Goal: Transaction & Acquisition: Purchase product/service

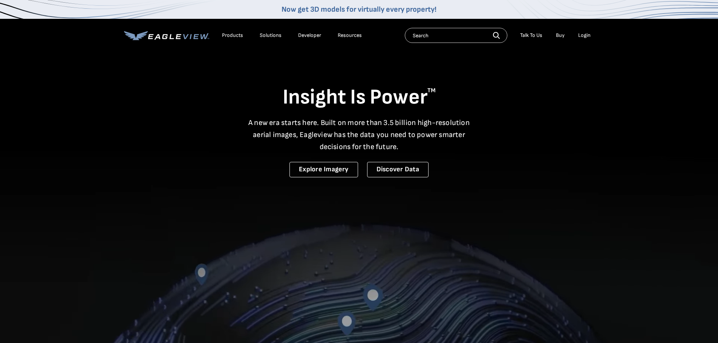
click at [586, 38] on div "Login" at bounding box center [584, 35] width 12 height 7
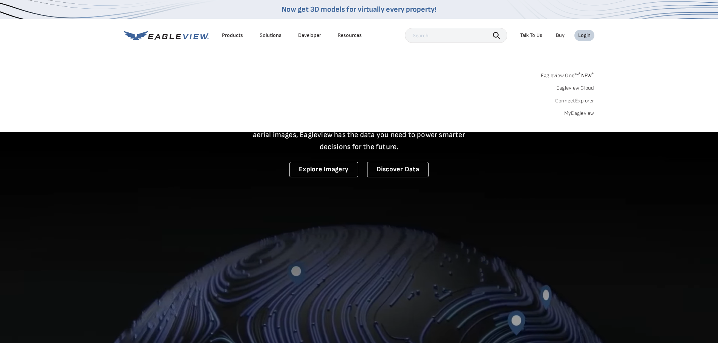
click at [574, 112] on link "MyEagleview" at bounding box center [579, 113] width 30 height 7
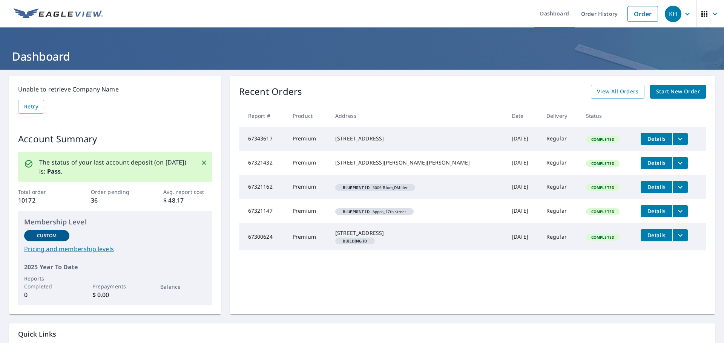
click at [658, 93] on span "Start New Order" at bounding box center [678, 91] width 44 height 9
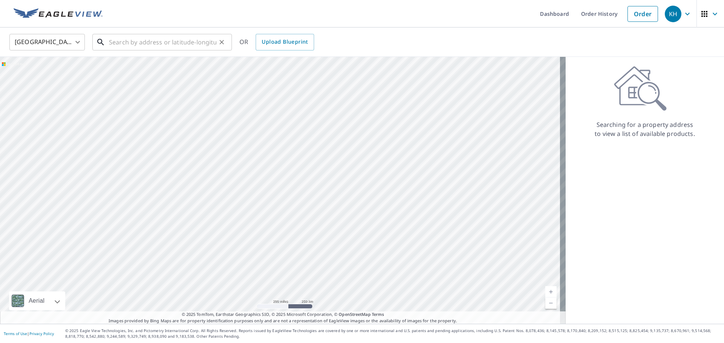
click at [179, 45] on input "text" at bounding box center [162, 42] width 107 height 21
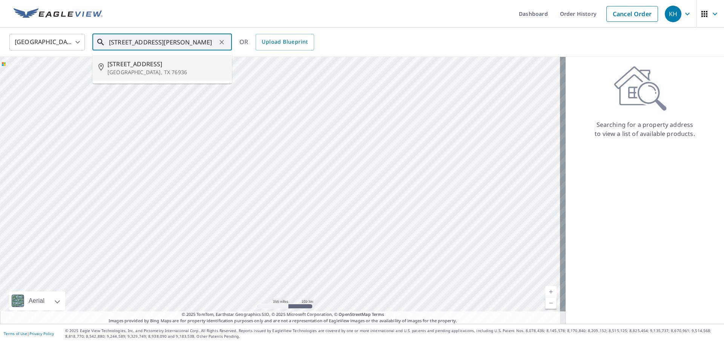
click at [132, 67] on span "[STREET_ADDRESS]" at bounding box center [166, 64] width 118 height 9
type input "[STREET_ADDRESS]"
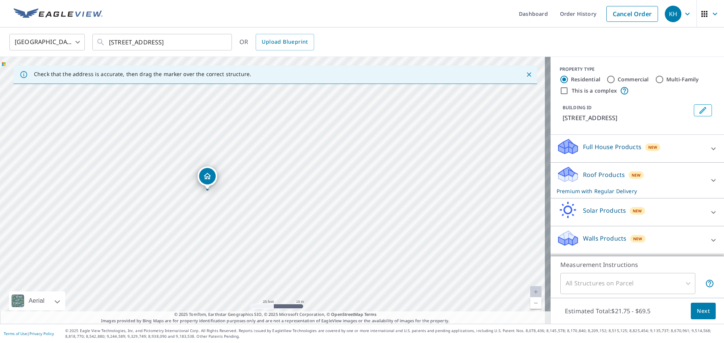
drag, startPoint x: 238, startPoint y: 175, endPoint x: 207, endPoint y: 179, distance: 30.8
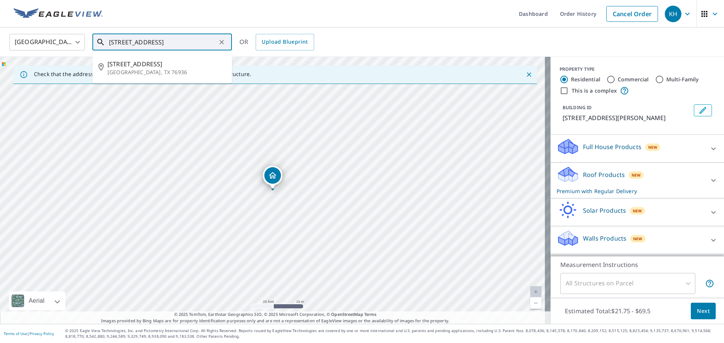
drag, startPoint x: 119, startPoint y: 43, endPoint x: 137, endPoint y: 65, distance: 28.7
click at [119, 43] on input "[STREET_ADDRESS]" at bounding box center [162, 42] width 107 height 21
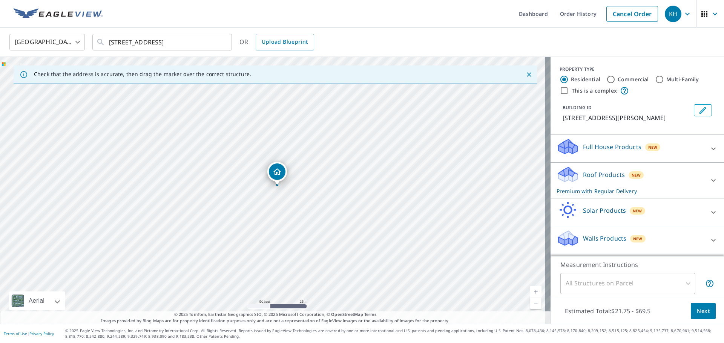
drag, startPoint x: 281, startPoint y: 172, endPoint x: 278, endPoint y: 169, distance: 4.3
click at [699, 113] on icon "Edit building 1" at bounding box center [702, 110] width 7 height 7
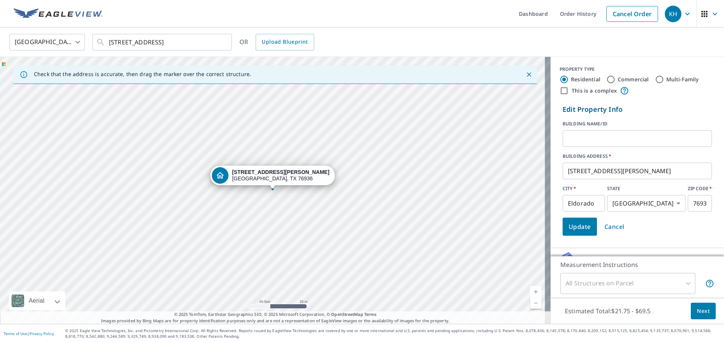
click at [569, 139] on input "text" at bounding box center [637, 138] width 149 height 21
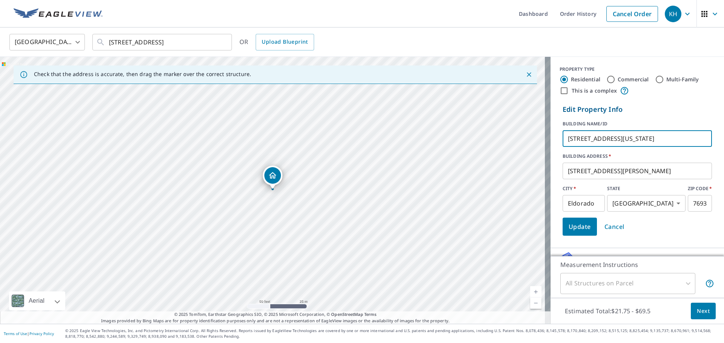
type input "[STREET_ADDRESS][US_STATE]"
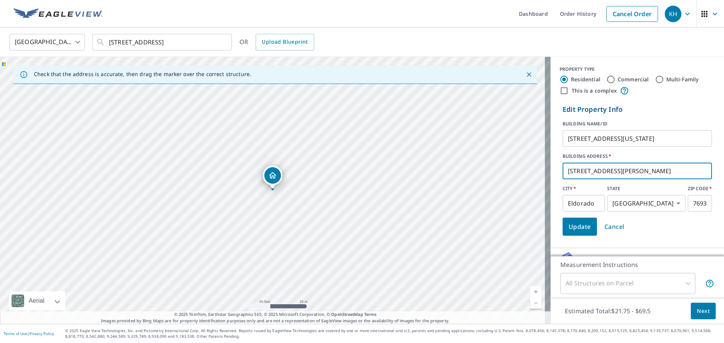
drag, startPoint x: 637, startPoint y: 167, endPoint x: 537, endPoint y: 174, distance: 100.1
click at [537, 174] on div "Check that the address is accurate, then drag the marker over the correct struc…" at bounding box center [362, 190] width 724 height 267
type input "[STREET_ADDRESS]"
click at [669, 140] on input "[STREET_ADDRESS][US_STATE]" at bounding box center [637, 138] width 149 height 21
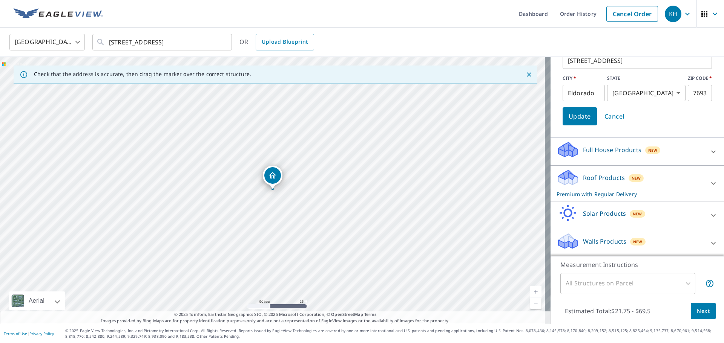
scroll to position [112, 0]
type input "[STREET_ADDRESS]"
click at [578, 115] on span "Update" at bounding box center [580, 115] width 22 height 11
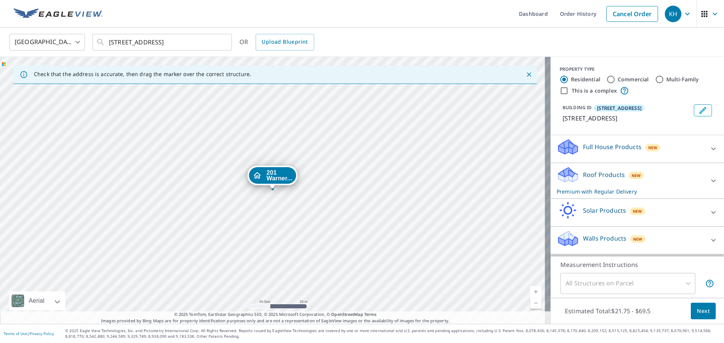
click at [703, 310] on span "Next" at bounding box center [703, 311] width 13 height 9
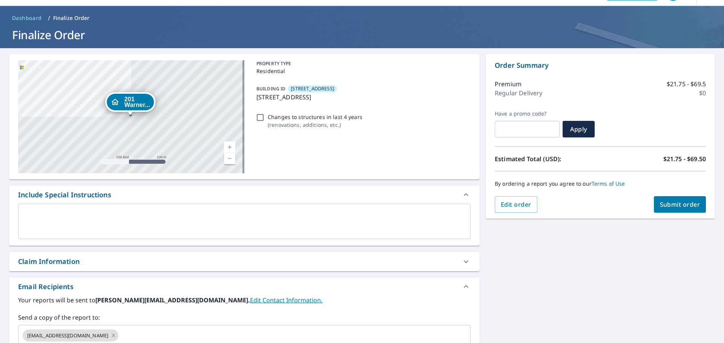
scroll to position [38, 0]
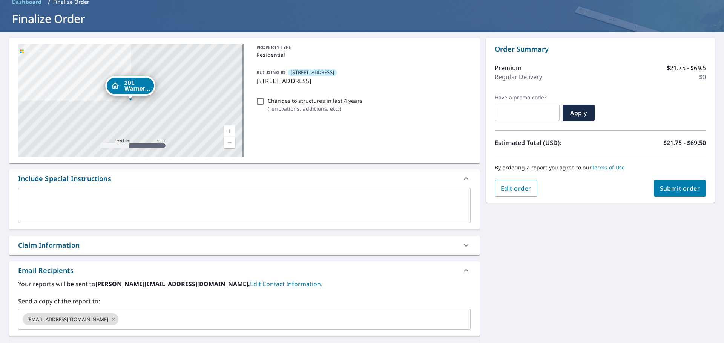
click at [111, 245] on div "Claim Information" at bounding box center [237, 246] width 439 height 10
checkbox input "true"
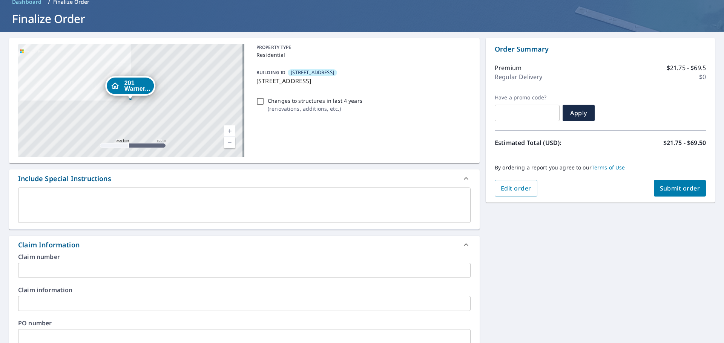
click at [120, 270] on input "text" at bounding box center [244, 270] width 452 height 15
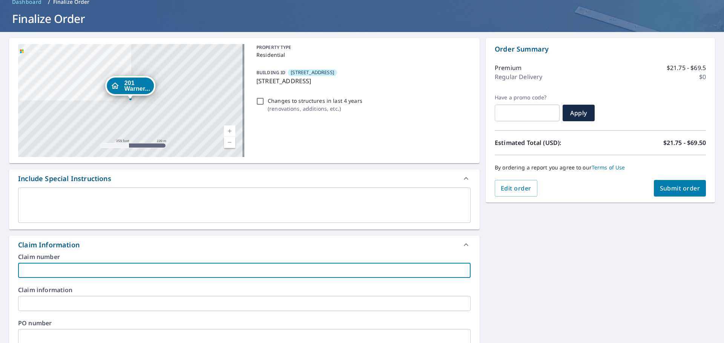
type input "t"
checkbox input "true"
type input "ty"
checkbox input "true"
type input "tyl"
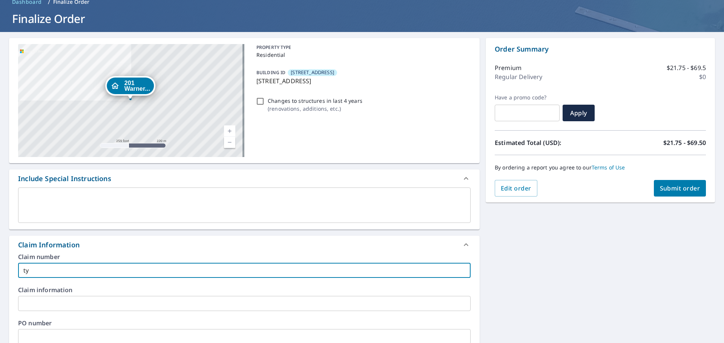
checkbox input "true"
type input "tyle"
checkbox input "true"
type input "[PERSON_NAME]"
checkbox input "true"
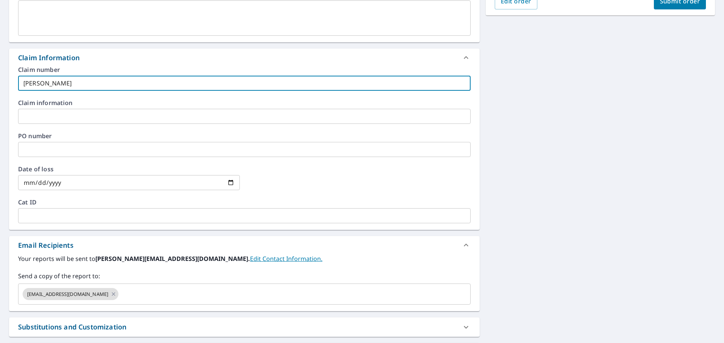
scroll to position [226, 0]
type input "[PERSON_NAME]"
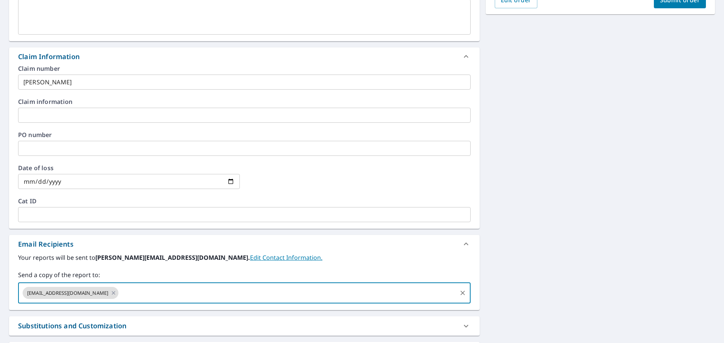
click at [122, 297] on input "text" at bounding box center [288, 293] width 336 height 14
type input "[PERSON_NAME][EMAIL_ADDRESS][DOMAIN_NAME]"
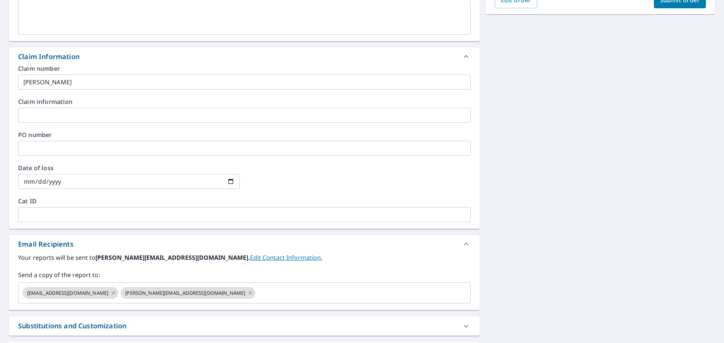
click at [541, 291] on div "201 Warner... [STREET_ADDRESS] Aerial Road A standard road map Aerial A detaile…" at bounding box center [362, 118] width 724 height 548
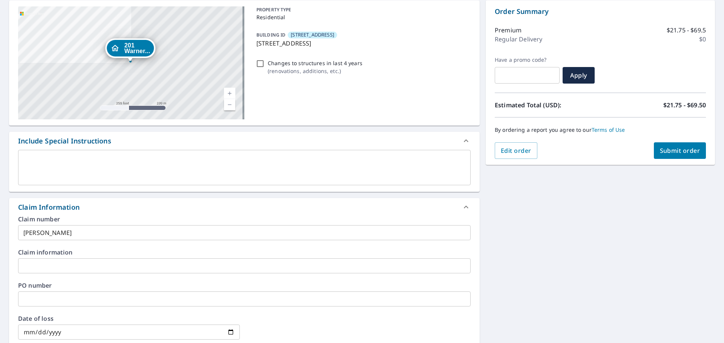
click at [673, 150] on span "Submit order" at bounding box center [680, 151] width 40 height 8
checkbox input "true"
